Goal: Task Accomplishment & Management: Complete application form

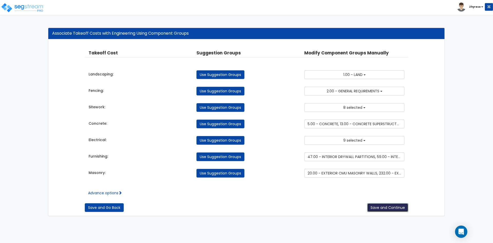
click at [393, 206] on button "Save and Continue" at bounding box center [387, 207] width 41 height 9
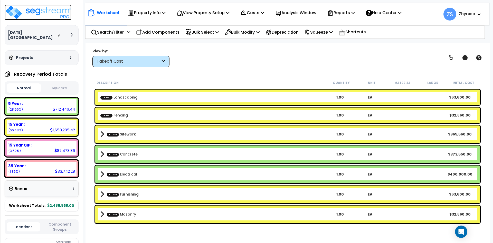
click at [66, 16] on img at bounding box center [38, 12] width 67 height 15
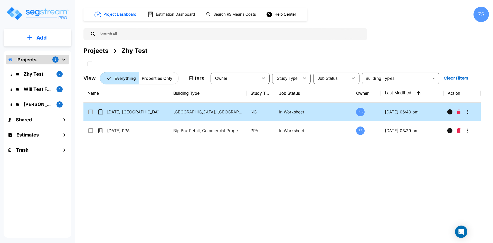
click at [92, 114] on icon at bounding box center [90, 112] width 5 height 5
checkbox input "true"
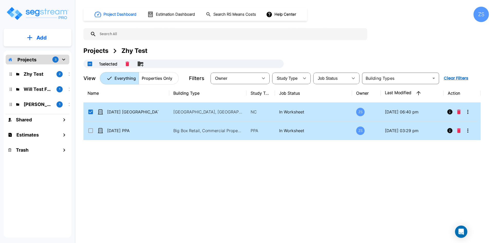
click at [90, 130] on input "select row 04Sept25 PPA" at bounding box center [90, 130] width 5 height 4
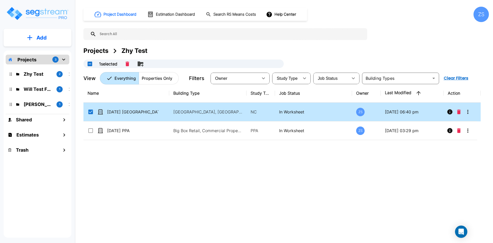
checkbox input "true"
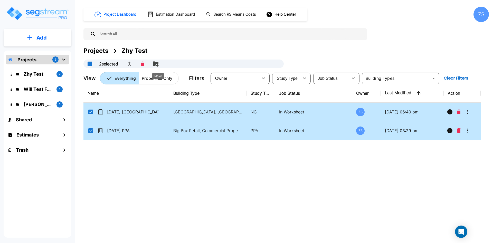
click at [161, 63] on button "Move" at bounding box center [155, 64] width 10 height 10
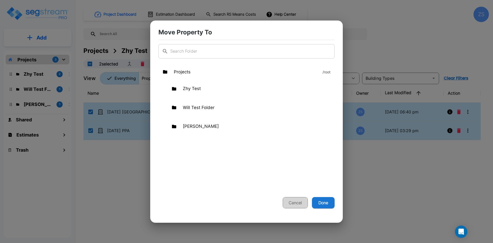
click at [290, 198] on button "Cancel" at bounding box center [295, 202] width 25 height 11
checkbox input "false"
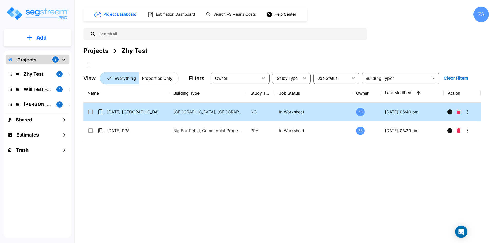
click at [90, 111] on input "select row 04Sept25 NC" at bounding box center [90, 111] width 5 height 4
checkbox input "true"
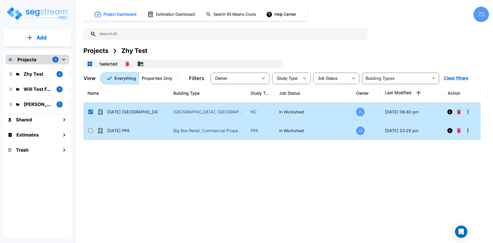
click at [92, 130] on input "select row 04Sept25 PPA" at bounding box center [90, 130] width 5 height 4
checkbox input "true"
click at [132, 62] on icon "Merge" at bounding box center [129, 64] width 6 height 6
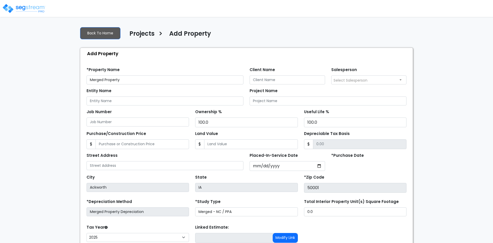
select select "2025"
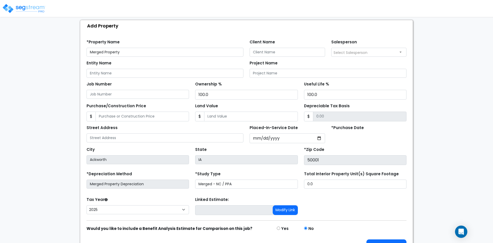
scroll to position [43, 0]
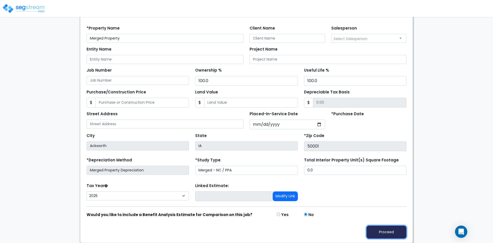
click at [385, 233] on button "Proceed" at bounding box center [386, 232] width 40 height 13
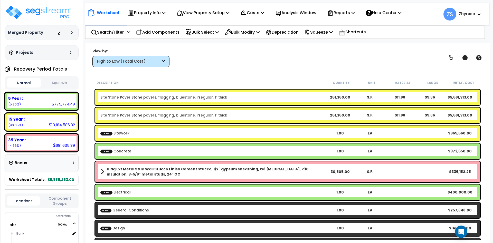
click at [59, 85] on button "Squeeze" at bounding box center [59, 83] width 34 height 9
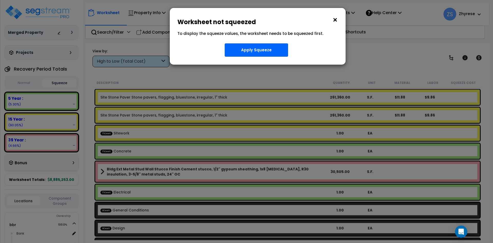
click at [336, 21] on button "×" at bounding box center [335, 20] width 6 height 8
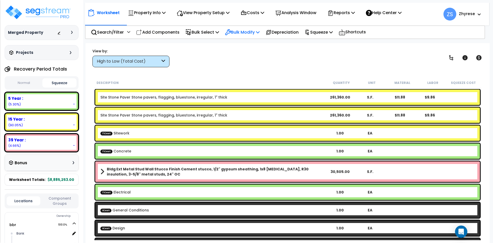
click at [249, 30] on p "Bulk Modify" at bounding box center [242, 32] width 35 height 7
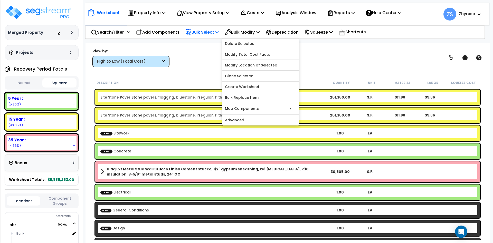
click at [203, 32] on p "Bulk Select" at bounding box center [202, 32] width 34 height 7
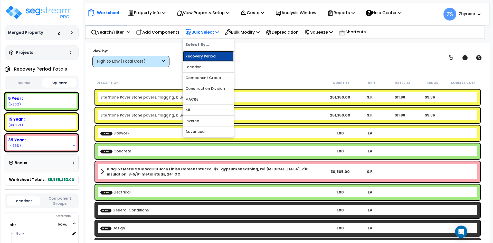
click at [196, 54] on link "Recovery Period" at bounding box center [208, 56] width 51 height 10
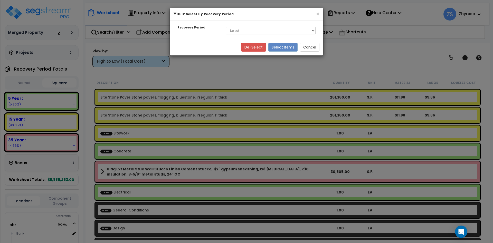
click at [215, 68] on div "× Bulk Select By Recovery Period Recovery Period Select 5 Year 15 Year 39 Year …" at bounding box center [246, 121] width 493 height 243
click at [220, 94] on div "× Bulk Select By Recovery Period Recovery Period Select 5 Year 15 Year 39 Year …" at bounding box center [246, 121] width 493 height 243
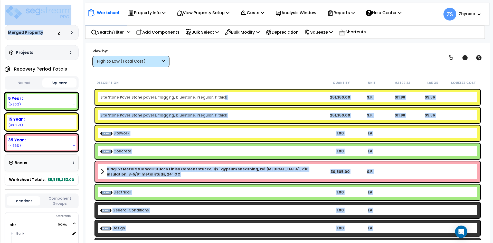
click at [220, 94] on div "Site Stone Paver Stone pavers, flagging, bluestone, irregular, 1" thick 261,360…" at bounding box center [287, 97] width 385 height 15
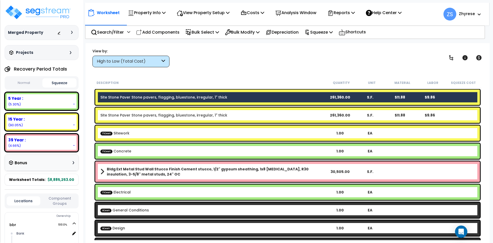
click at [216, 113] on link "Site Stone Paver Stone pavers, flagging, bluestone, irregular, 1" thick" at bounding box center [163, 115] width 127 height 5
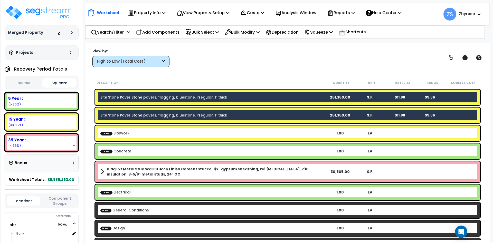
click at [215, 126] on div "TCost Sitework 1.00 EA" at bounding box center [287, 133] width 385 height 15
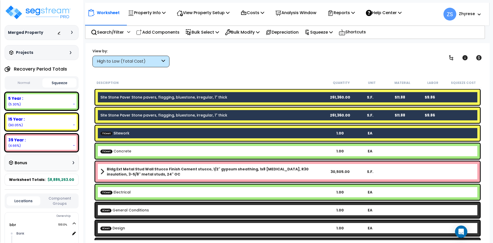
click at [211, 151] on b "TCost Concrete" at bounding box center [212, 151] width 225 height 5
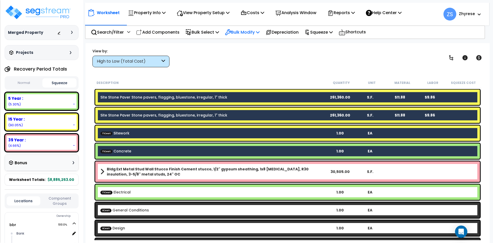
click at [255, 29] on p "Bulk Modify" at bounding box center [242, 32] width 35 height 7
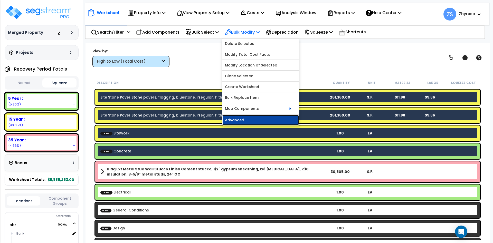
click at [259, 119] on link "Advanced" at bounding box center [260, 120] width 77 height 10
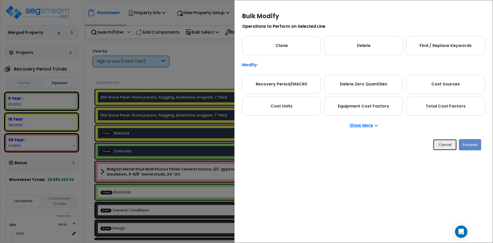
click at [449, 142] on button "Cancel" at bounding box center [445, 144] width 24 height 11
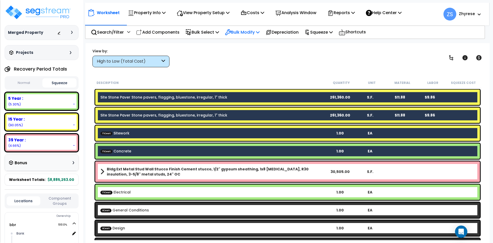
click at [238, 31] on p "Bulk Modify" at bounding box center [242, 32] width 35 height 7
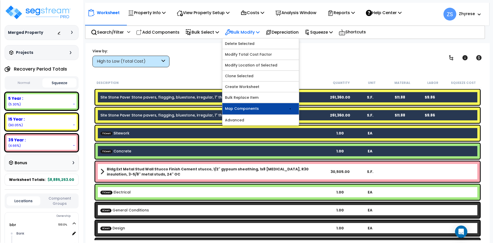
click at [275, 105] on link "Map Components" at bounding box center [260, 108] width 77 height 11
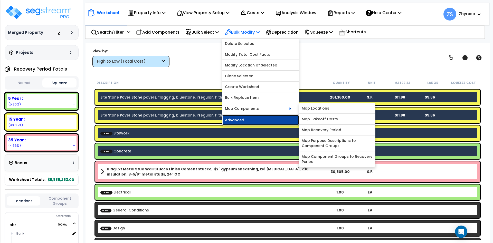
click at [236, 120] on link "Advanced" at bounding box center [260, 120] width 77 height 10
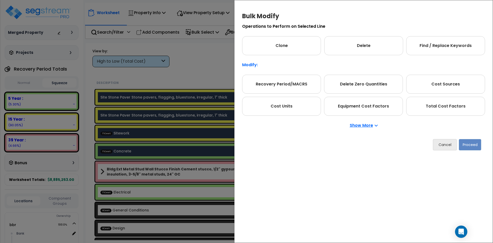
click at [366, 123] on p "Show More" at bounding box center [364, 125] width 28 height 4
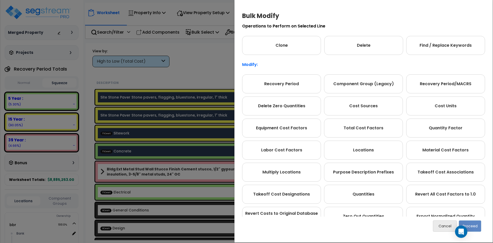
click at [291, 93] on div "Recovery Period Component Group (Legacy) Recovery Period/MACRS Delete Zero Quan…" at bounding box center [363, 161] width 243 height 174
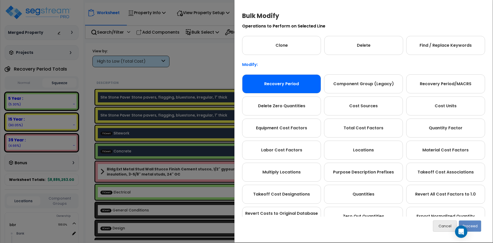
click at [290, 84] on div "Recovery Period" at bounding box center [281, 83] width 79 height 19
click at [473, 225] on button "Proceed" at bounding box center [470, 226] width 22 height 11
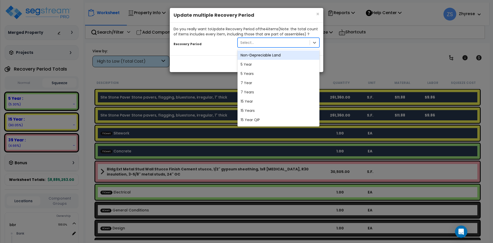
click at [278, 46] on div "Select..." at bounding box center [274, 43] width 72 height 8
click at [266, 69] on div "5 Year" at bounding box center [278, 64] width 82 height 9
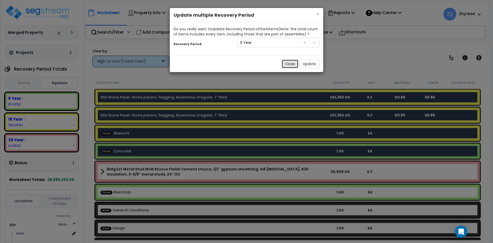
click at [287, 67] on button "Close" at bounding box center [290, 64] width 17 height 9
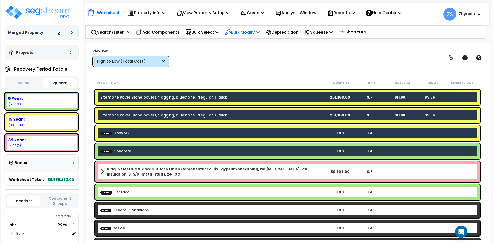
click at [237, 29] on p "Bulk Modify" at bounding box center [242, 32] width 35 height 7
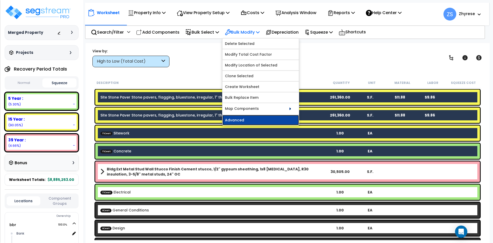
click at [244, 119] on link "Advanced" at bounding box center [260, 120] width 77 height 10
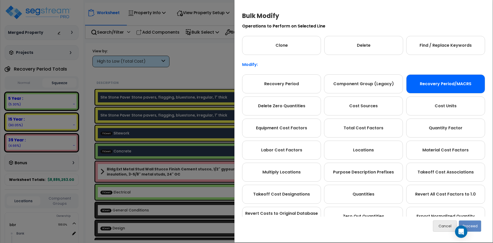
click at [442, 87] on div "Recovery Period/MACRS" at bounding box center [445, 83] width 79 height 19
click at [470, 224] on button "Proceed" at bounding box center [470, 225] width 22 height 11
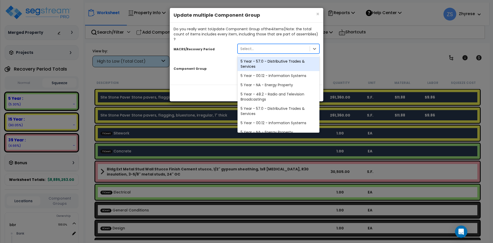
click at [269, 45] on div "Select..." at bounding box center [274, 49] width 72 height 8
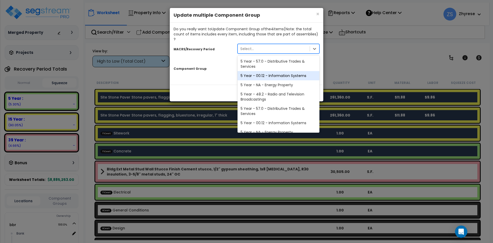
click at [269, 71] on div "5 Year - 00.12 - Information Systems" at bounding box center [278, 75] width 82 height 9
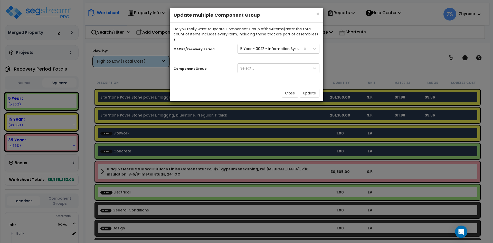
click at [271, 61] on div "Component Group Select..." at bounding box center [247, 69] width 154 height 16
click at [271, 64] on div "Select..." at bounding box center [274, 68] width 72 height 8
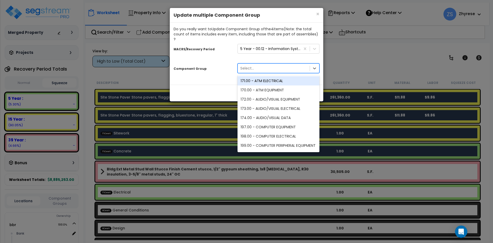
click at [281, 64] on div "Select..." at bounding box center [274, 68] width 72 height 8
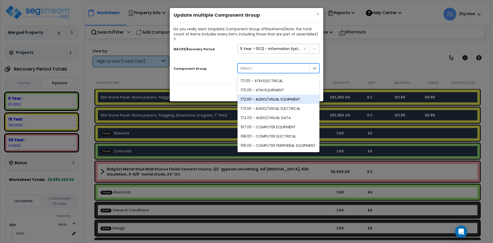
click at [275, 47] on div "5 Year - 00.12 - Information Systems" at bounding box center [269, 49] width 63 height 8
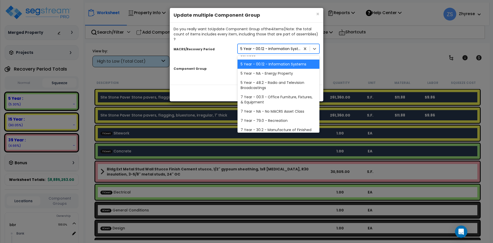
scroll to position [62, 0]
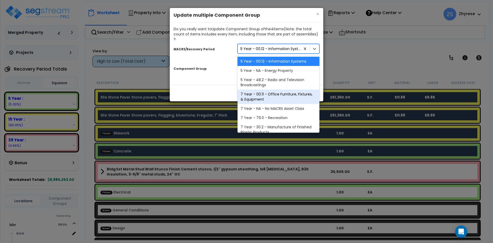
click at [266, 96] on div "7 Year - 00.11 - Office Furniture, Fixtures, & Equipment" at bounding box center [278, 97] width 82 height 14
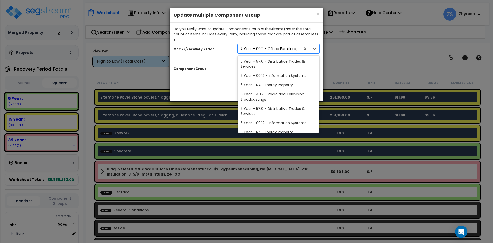
click at [273, 46] on div "7 Year - 00.11 - Office Furniture, Fixtures, & Equipment" at bounding box center [270, 48] width 61 height 5
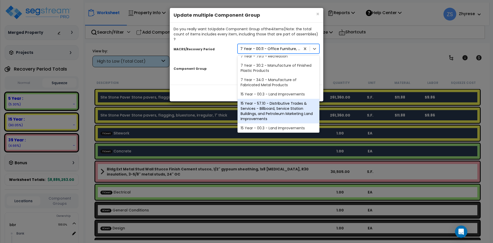
scroll to position [243, 0]
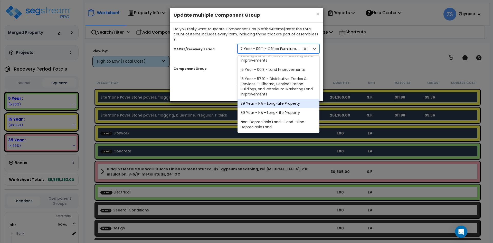
click at [292, 99] on div "39 Year - NA - Long-Life Property" at bounding box center [278, 103] width 82 height 9
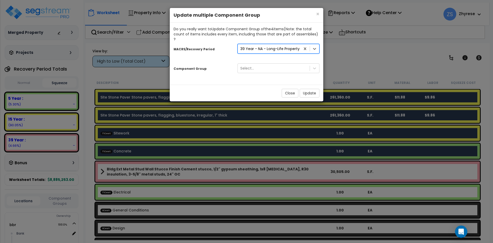
click at [288, 46] on div "39 Year - NA - Long-Life Property" at bounding box center [269, 48] width 59 height 5
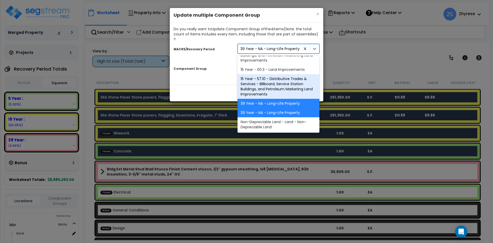
click at [289, 83] on div "15 Year - 57.10 - Distributive Trades & Services - Billboard, Service Station B…" at bounding box center [278, 86] width 82 height 25
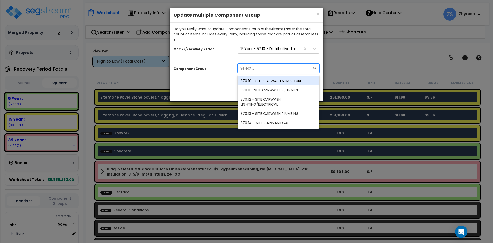
click at [285, 64] on div "Select..." at bounding box center [274, 68] width 72 height 8
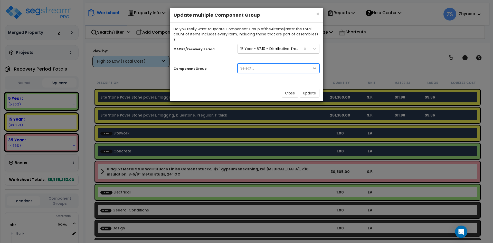
click at [282, 68] on div "5 results available. Select is focused ,type to refine list, press Down to open…" at bounding box center [279, 69] width 90 height 15
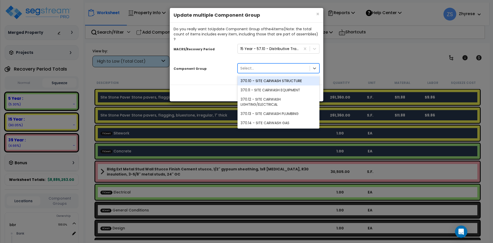
click at [282, 64] on div "Select..." at bounding box center [274, 68] width 72 height 8
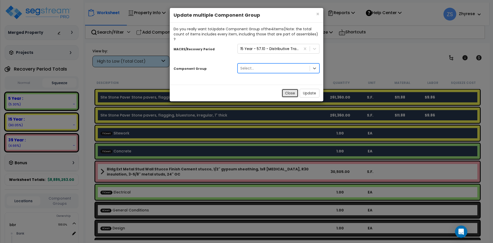
click at [287, 89] on button "Close" at bounding box center [290, 93] width 17 height 9
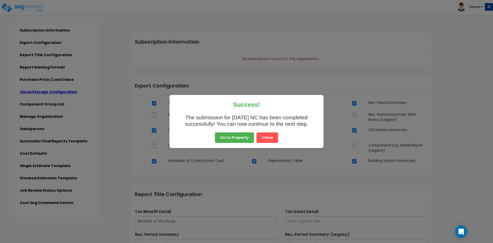
scroll to position [555, 0]
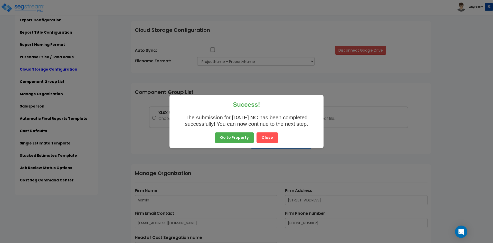
click at [272, 133] on button "Close" at bounding box center [267, 137] width 22 height 11
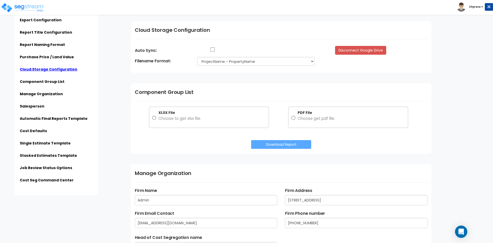
scroll to position [555, 0]
click at [43, 10] on img at bounding box center [23, 8] width 44 height 10
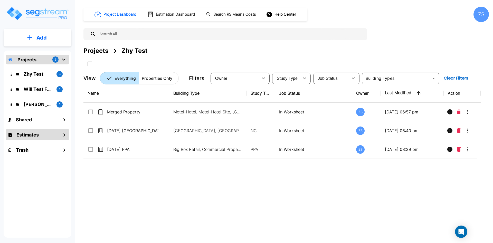
click at [40, 133] on div "Estimates" at bounding box center [38, 134] width 64 height 11
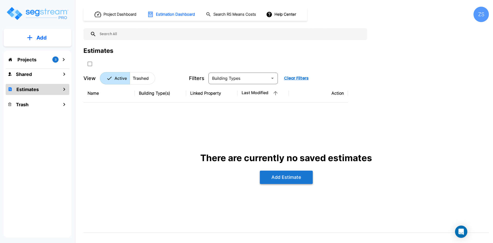
click at [285, 178] on button "Add Estimate" at bounding box center [286, 177] width 53 height 13
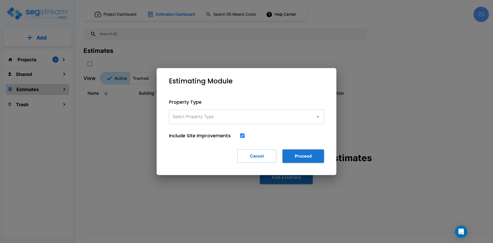
click at [271, 124] on div "Property Type Select Property Type Select Property Type Include Site Improvemen…" at bounding box center [246, 130] width 171 height 81
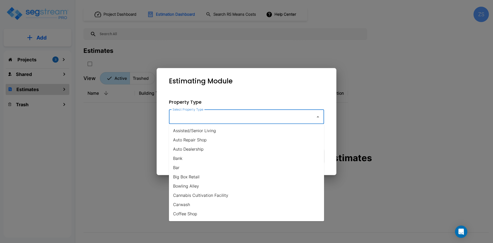
click at [273, 117] on input "Select Property Type" at bounding box center [240, 117] width 139 height 10
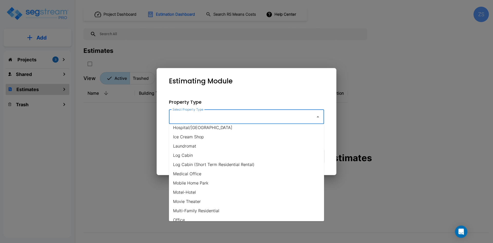
click at [251, 190] on li "Motel-Hotel" at bounding box center [246, 192] width 155 height 9
type input "Motel-Hotel"
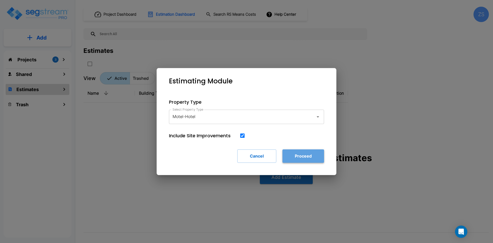
click at [294, 154] on button "Proceed" at bounding box center [303, 155] width 42 height 13
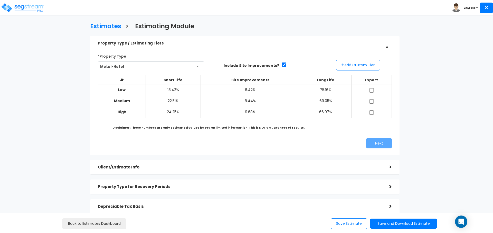
click at [447, 152] on div "Estimates > Estimating Module Property Type / Estimating Tiers > *Property Type…" at bounding box center [246, 163] width 493 height 281
click at [0, 106] on div "Estimates > Estimating Module Property Type / Estimating Tiers > *Property Type…" at bounding box center [246, 163] width 493 height 281
click at [290, 161] on div "Client/Estimate Info >" at bounding box center [244, 167] width 309 height 15
